Goal: Task Accomplishment & Management: Manage account settings

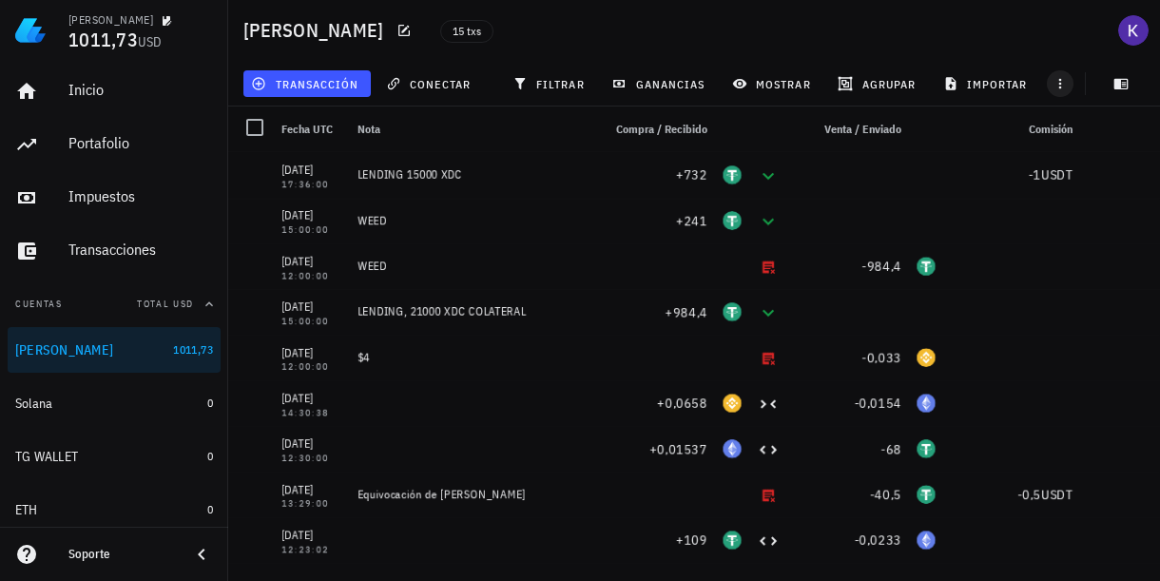
click at [1067, 88] on icon "button" at bounding box center [1059, 83] width 15 height 15
click at [326, 83] on span "transacción" at bounding box center [307, 83] width 104 height 15
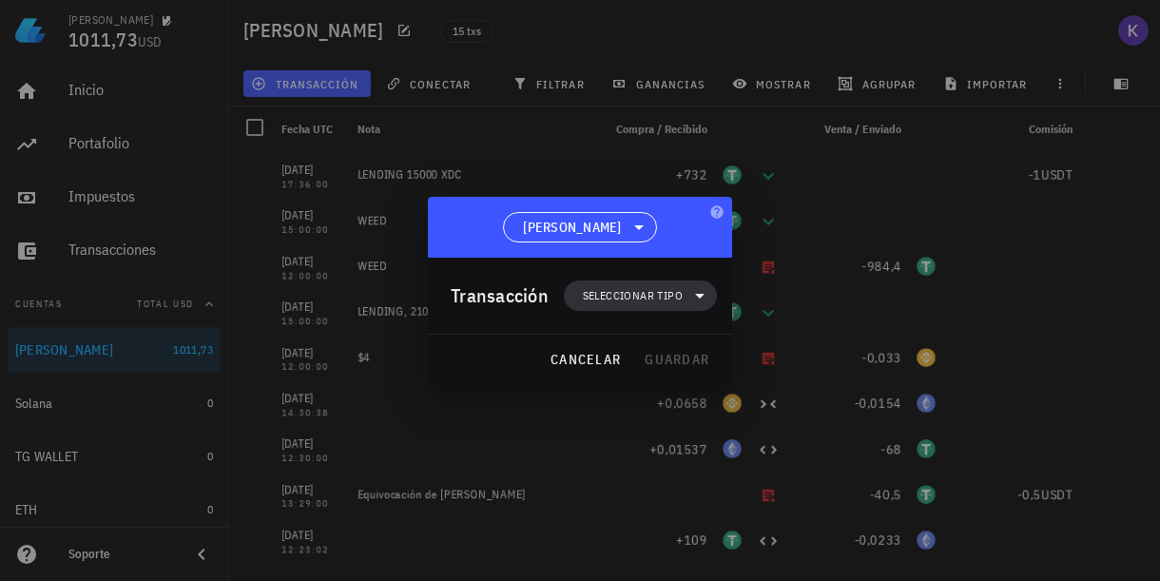
click at [654, 293] on span "Seleccionar tipo" at bounding box center [633, 295] width 100 height 19
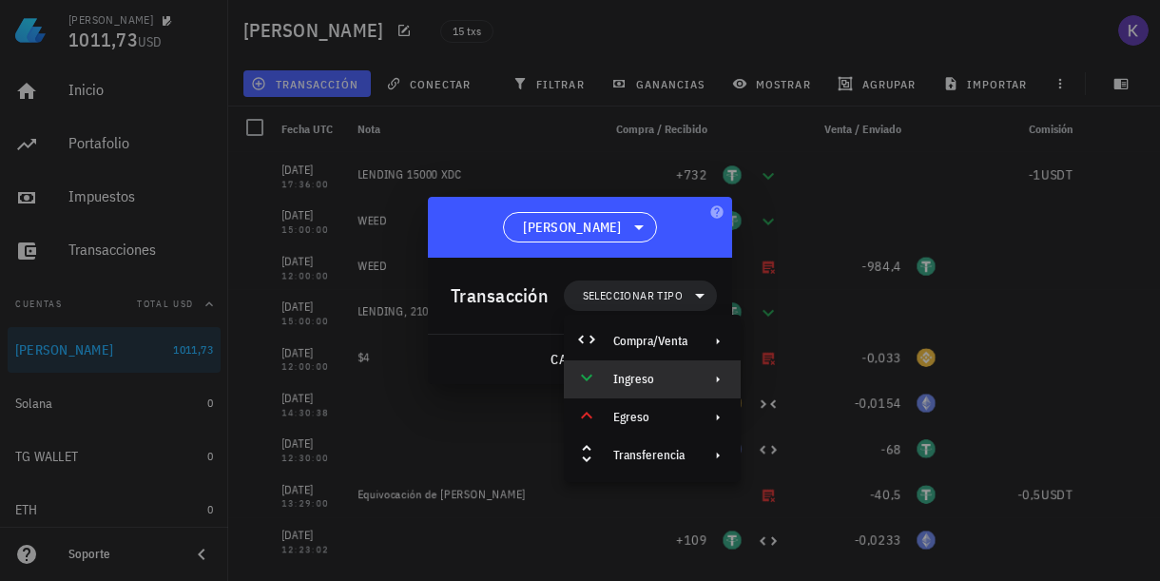
click at [713, 379] on icon at bounding box center [717, 379] width 15 height 15
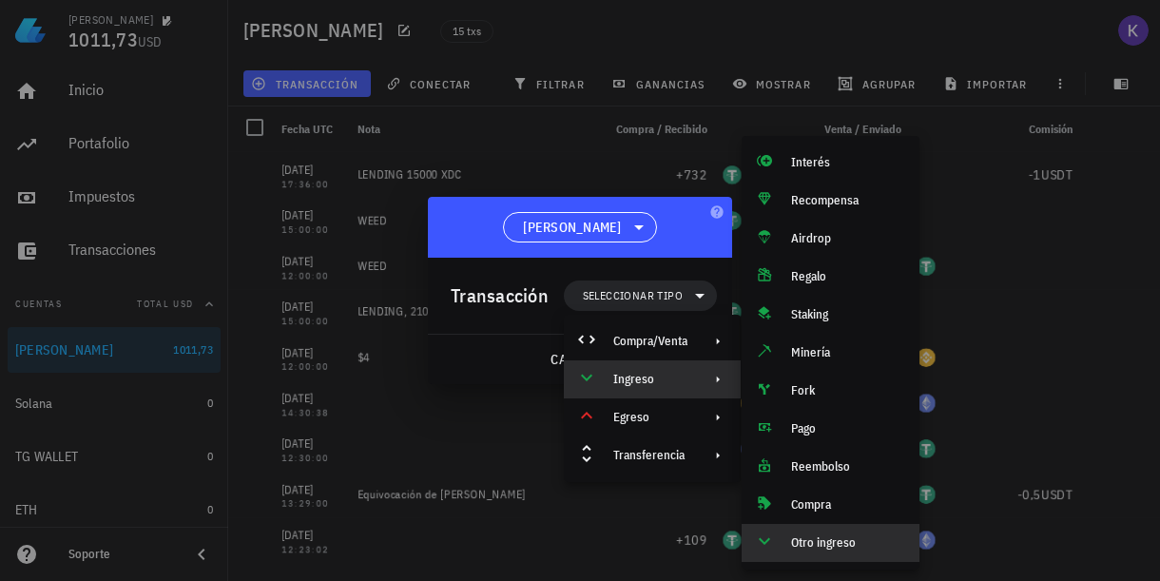
click at [824, 542] on div "Otro ingreso" at bounding box center [847, 542] width 113 height 15
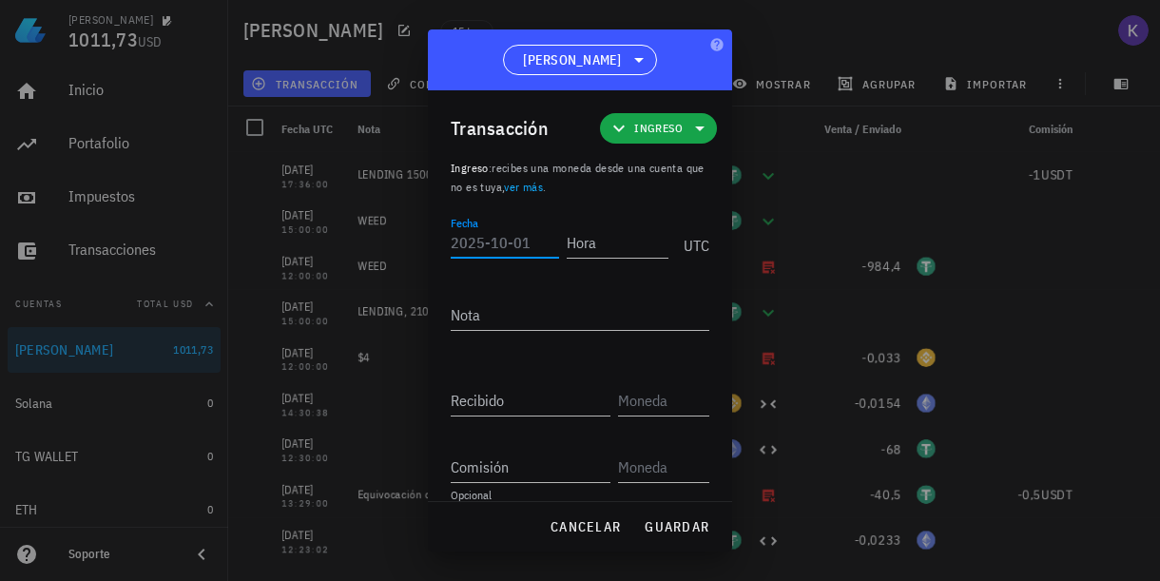
click at [499, 240] on input "Fecha" at bounding box center [505, 242] width 108 height 30
type input "[DATE]"
click at [574, 252] on input "Hora" at bounding box center [618, 242] width 102 height 30
type input "01:18:00"
click at [584, 316] on textarea "Nota" at bounding box center [580, 314] width 259 height 30
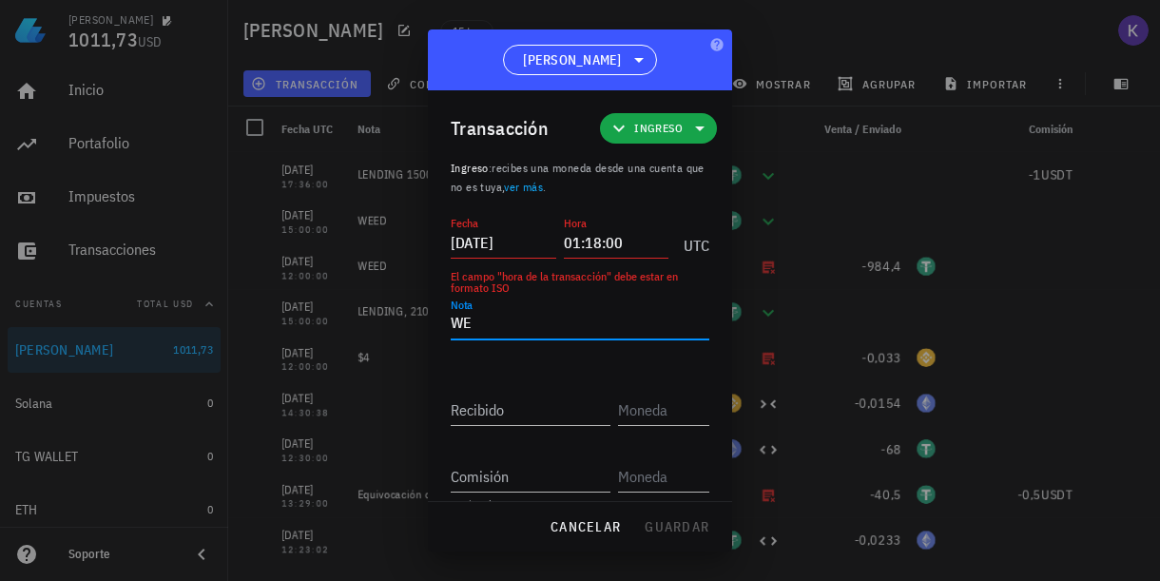
type textarea "WE"
click at [513, 241] on input "[DATE]" at bounding box center [504, 242] width 106 height 30
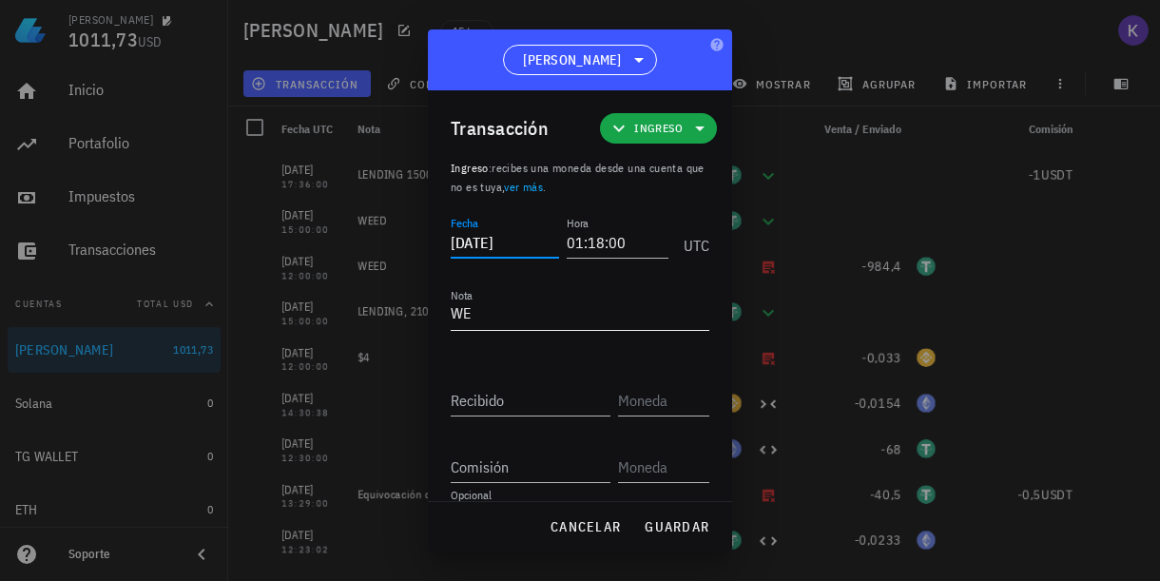
type input "[DATE]"
click at [515, 316] on textarea "WE" at bounding box center [580, 314] width 259 height 30
type textarea "WEED"
click at [518, 396] on input "Recibido" at bounding box center [531, 400] width 160 height 30
type input "101"
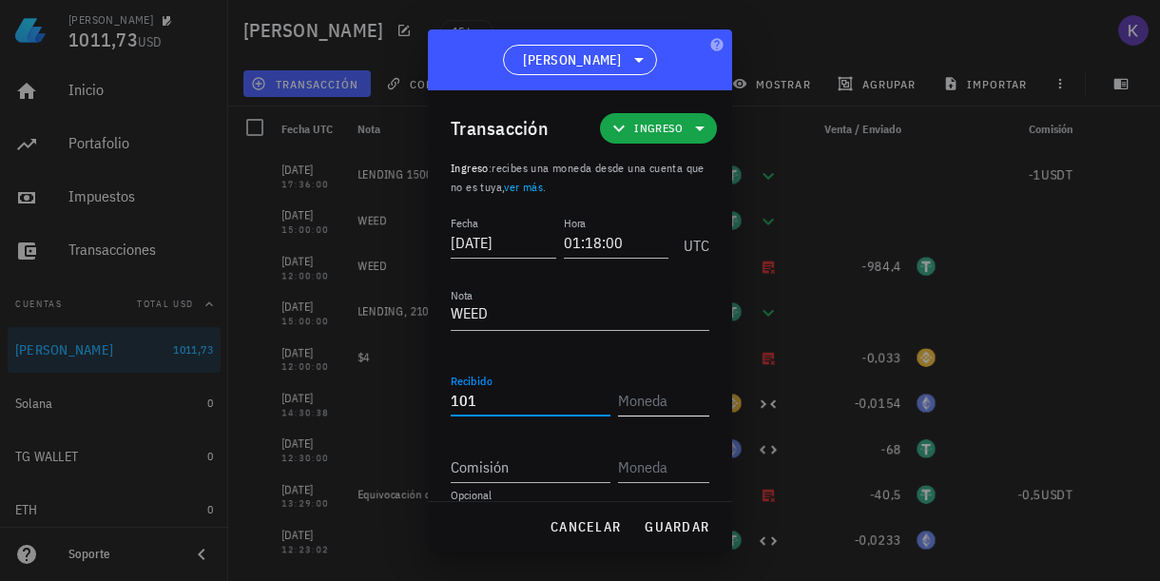
click at [661, 406] on input "text" at bounding box center [661, 400] width 87 height 30
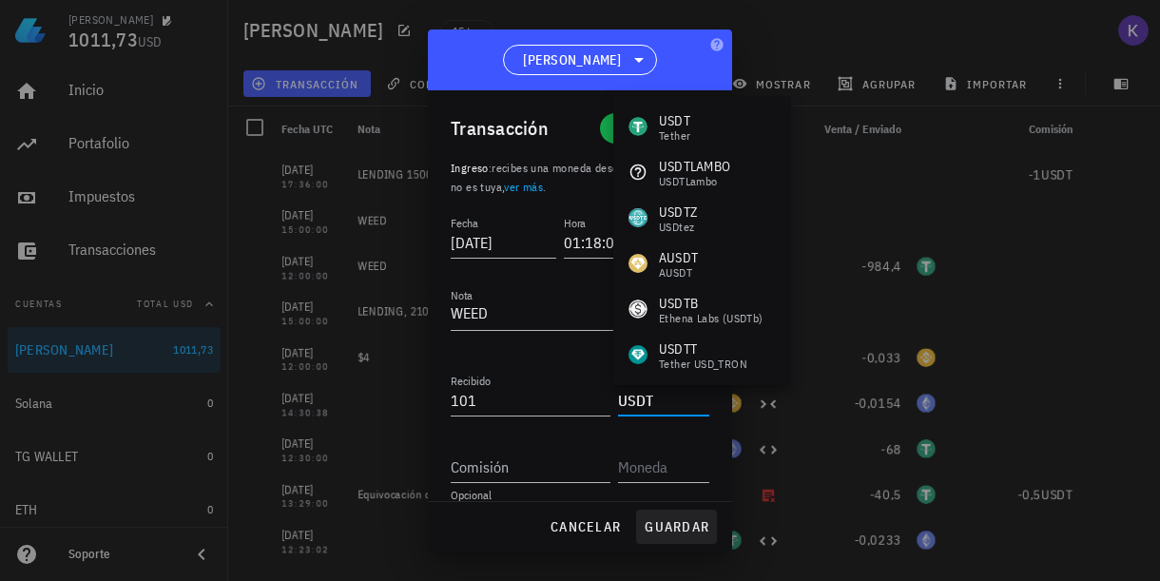
type input "USDT"
click at [670, 529] on span "guardar" at bounding box center [677, 526] width 66 height 17
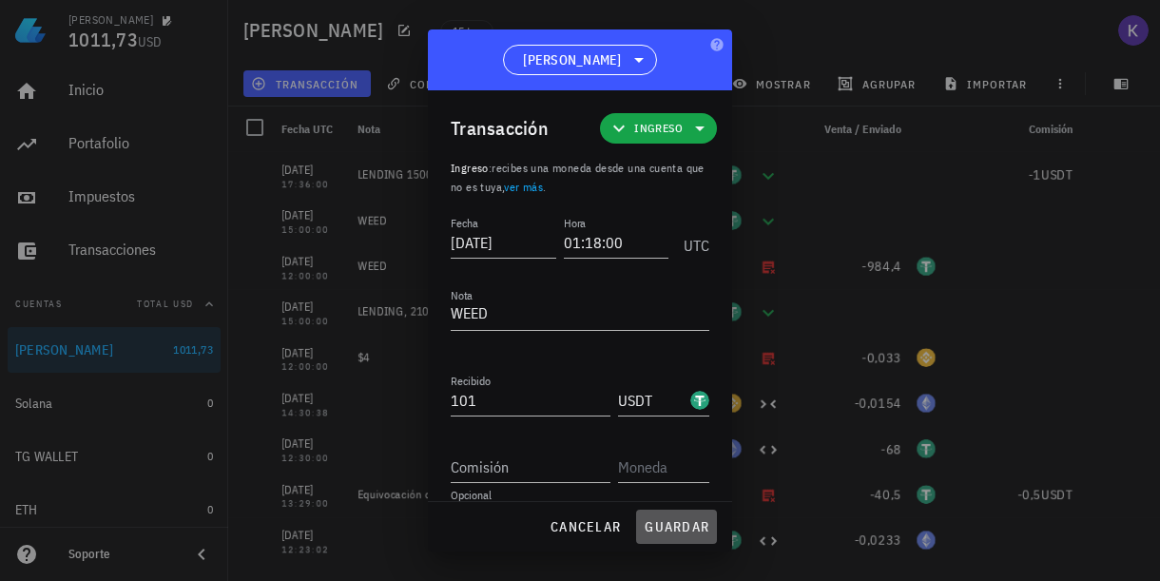
click at [667, 528] on span "guardar" at bounding box center [677, 526] width 66 height 17
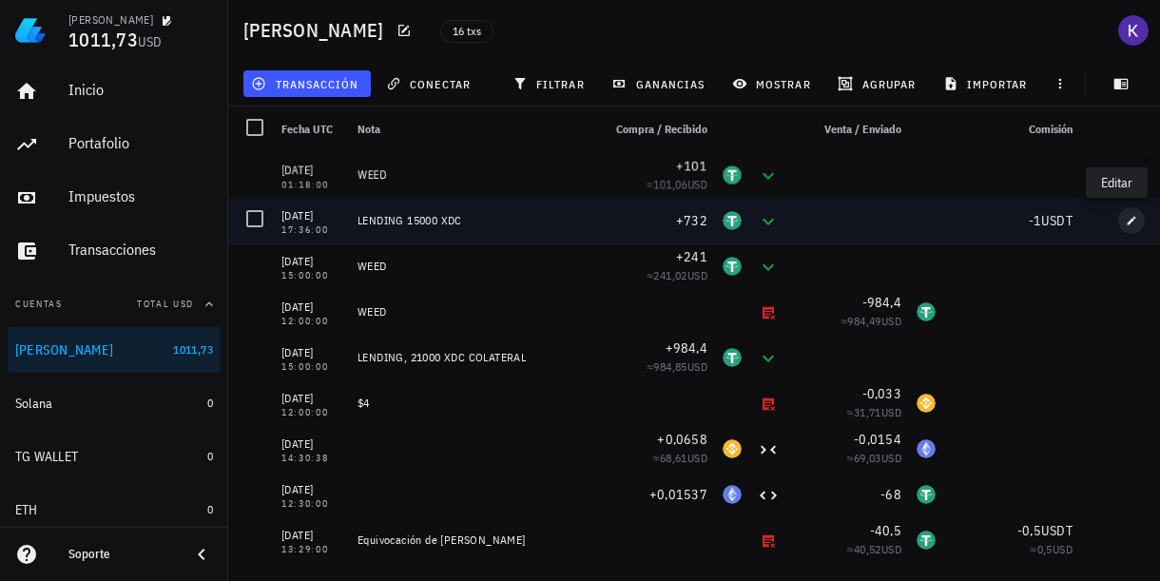
click at [1126, 225] on icon "button" at bounding box center [1131, 220] width 11 height 11
type input "[DATE]"
type input "17:36:00"
type textarea "LENDING 15000 XDC"
type input "732"
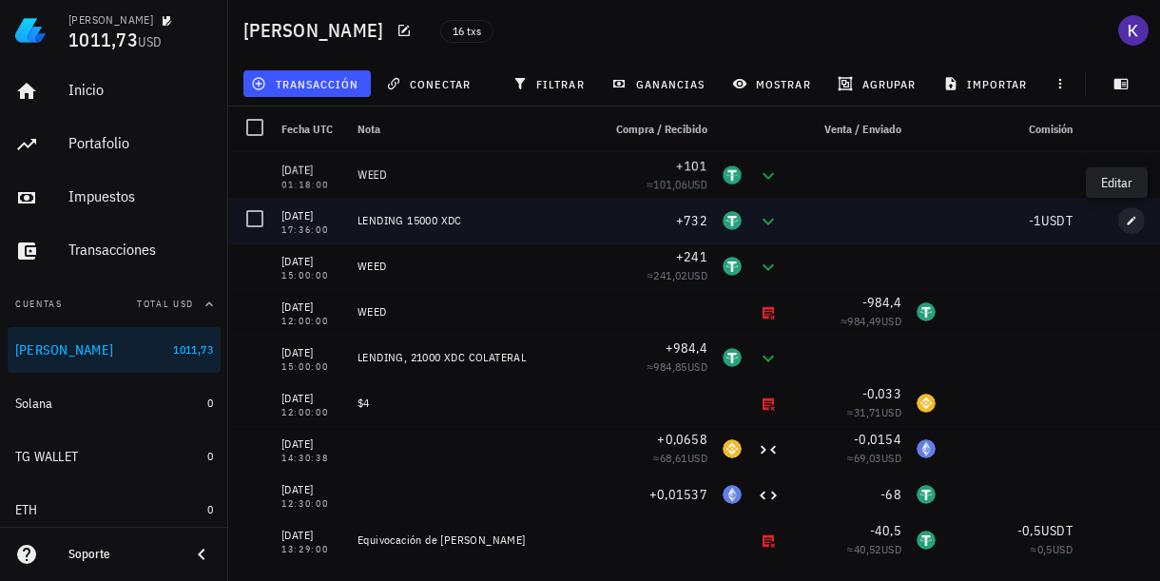
type input "1"
type input "USDT"
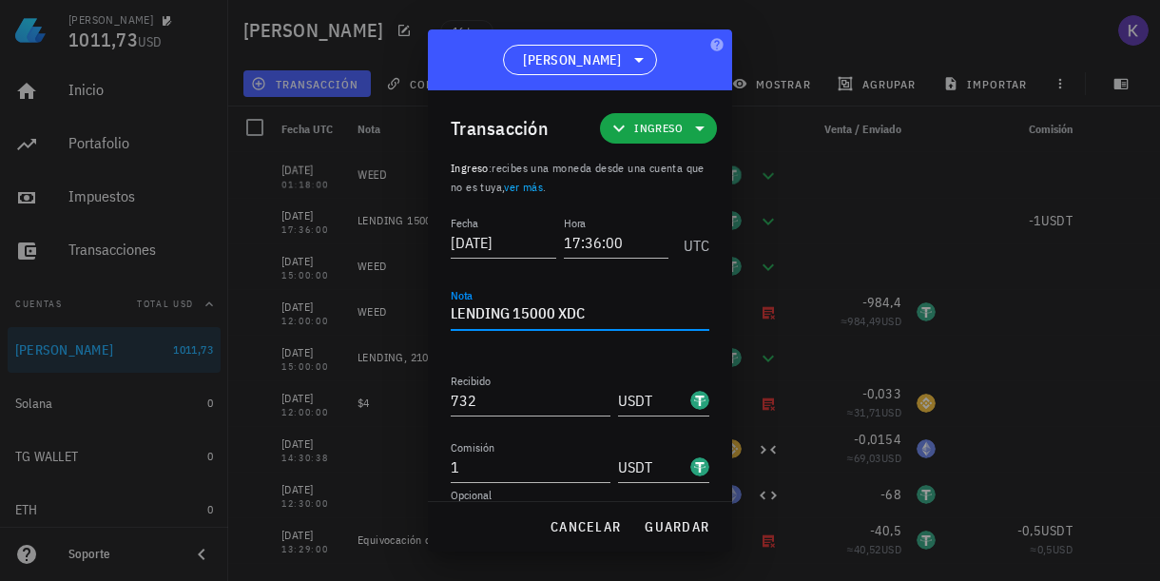
drag, startPoint x: 508, startPoint y: 304, endPoint x: 449, endPoint y: 304, distance: 58.9
click at [449, 304] on div "Transacción Ingreso Ingreso : recibes una moneda desde una cuenta que no es tuy…" at bounding box center [580, 296] width 304 height 412
click at [622, 312] on textarea "PRESTAMO, 15000 XDC" at bounding box center [580, 314] width 259 height 30
click at [663, 528] on span "guardar" at bounding box center [677, 526] width 66 height 17
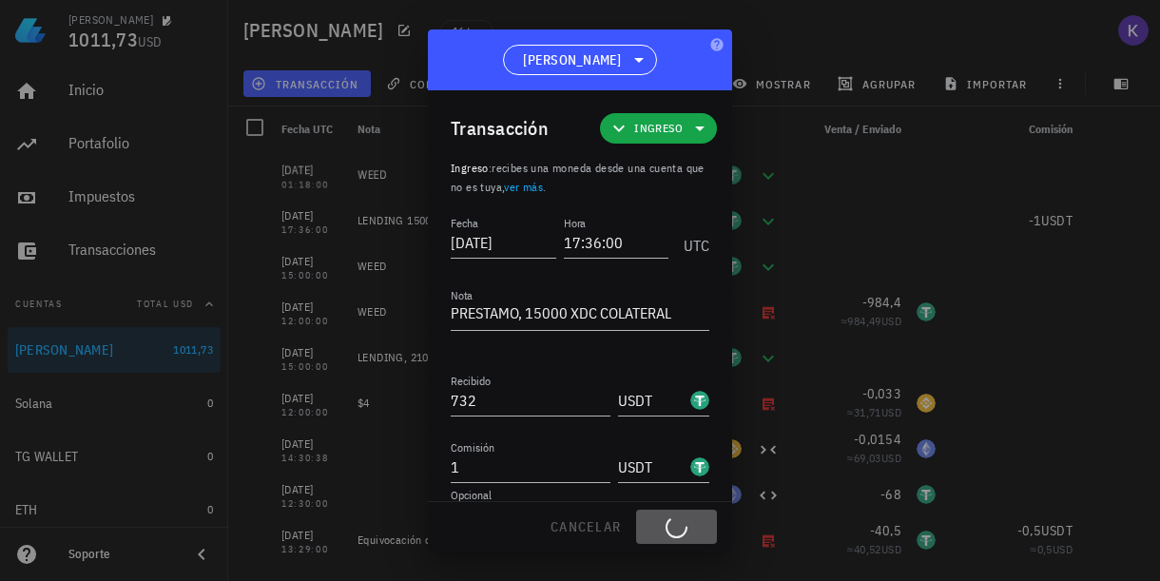
type textarea "LENDING 15000 XDC"
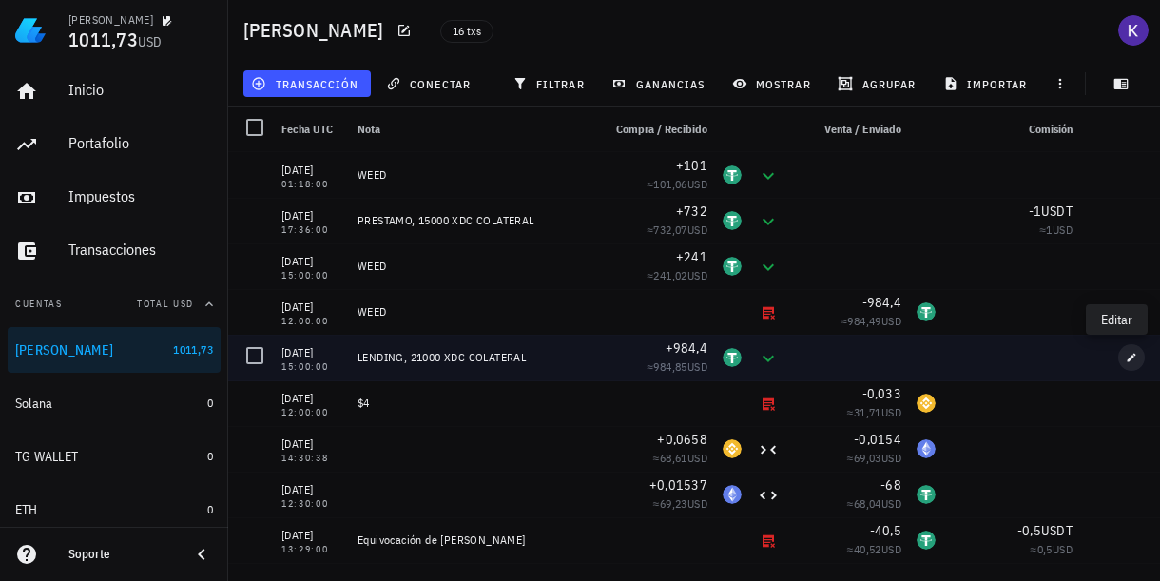
click at [1123, 363] on button "button" at bounding box center [1131, 357] width 27 height 27
type input "[DATE]"
type input "15:00:00"
type textarea "LENDING, 21000 XDC COLATERAL"
type input "984,4"
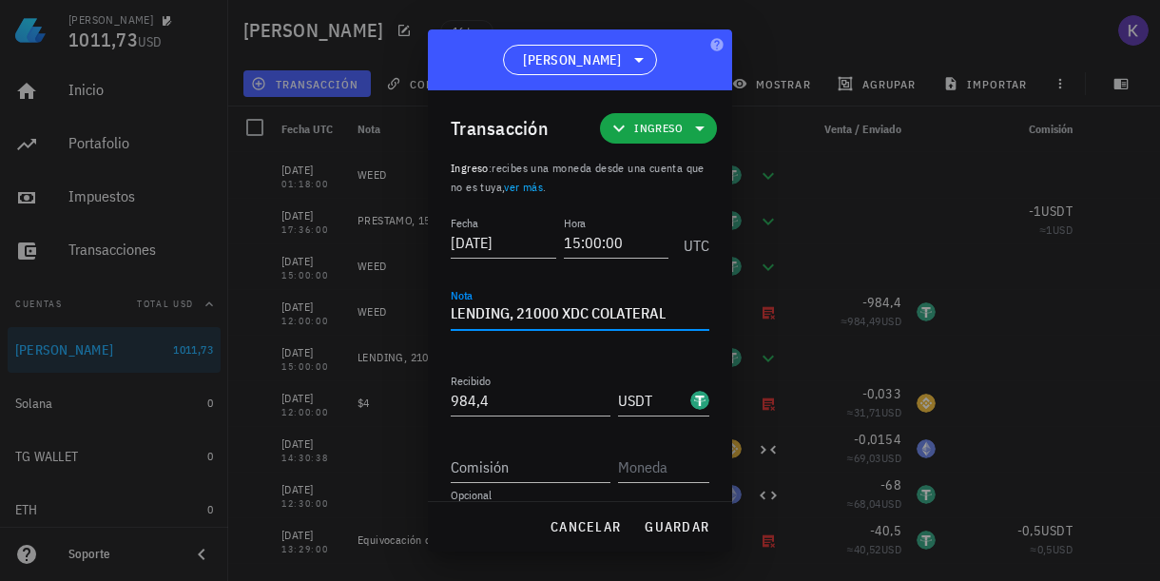
drag, startPoint x: 510, startPoint y: 312, endPoint x: 439, endPoint y: 310, distance: 70.4
click at [439, 310] on div "Transacción Ingreso Ingreso : recibes una moneda desde una cuenta que no es tuy…" at bounding box center [580, 296] width 304 height 412
click at [683, 531] on span "guardar" at bounding box center [677, 526] width 66 height 17
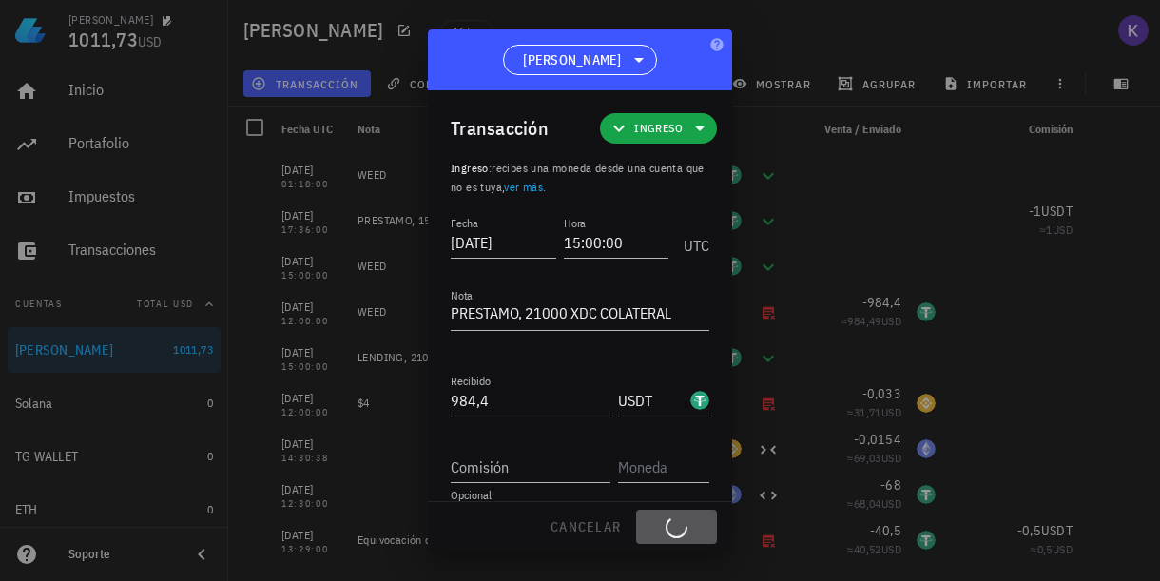
type textarea "LENDING, 21000 XDC COLATERAL"
